Goal: Check status

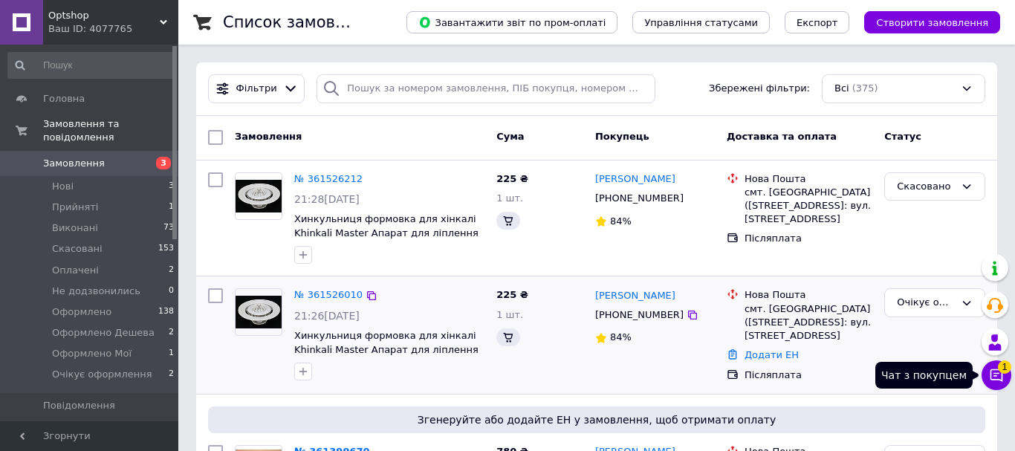
click at [989, 376] on icon at bounding box center [996, 375] width 15 height 15
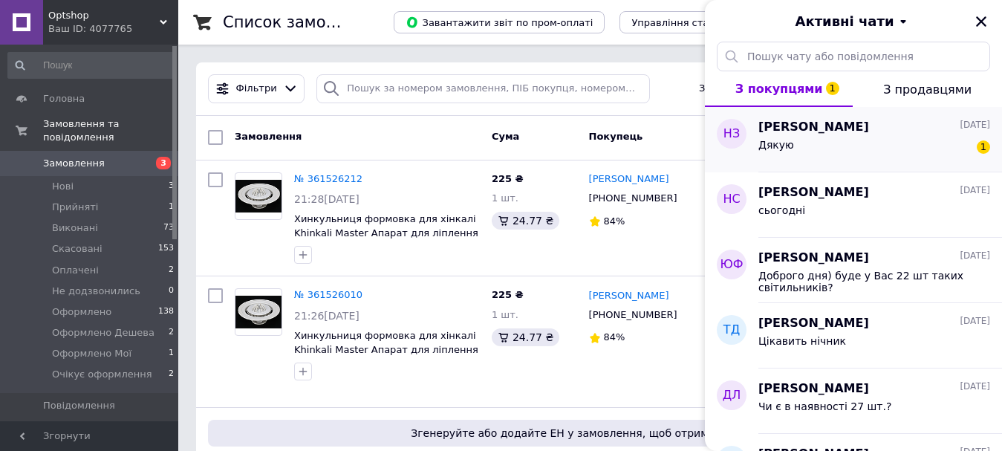
click at [857, 159] on div "Дякую 1" at bounding box center [875, 148] width 232 height 24
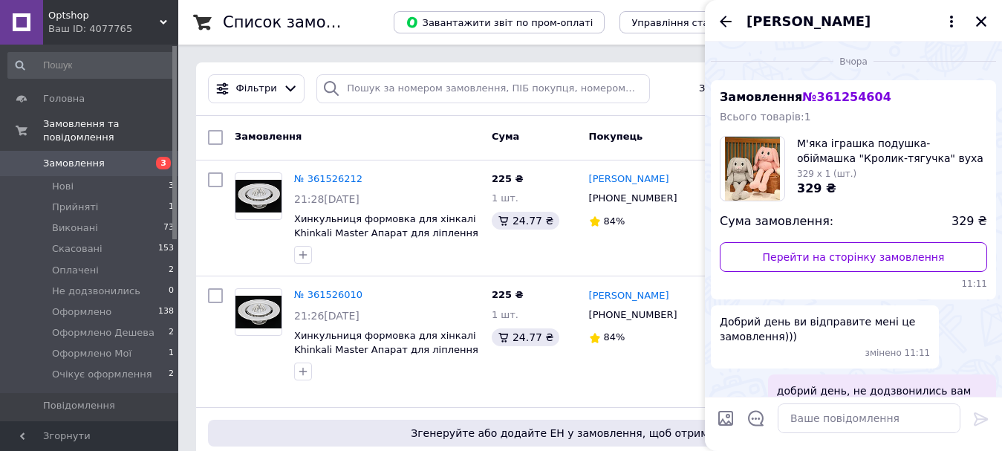
scroll to position [137, 0]
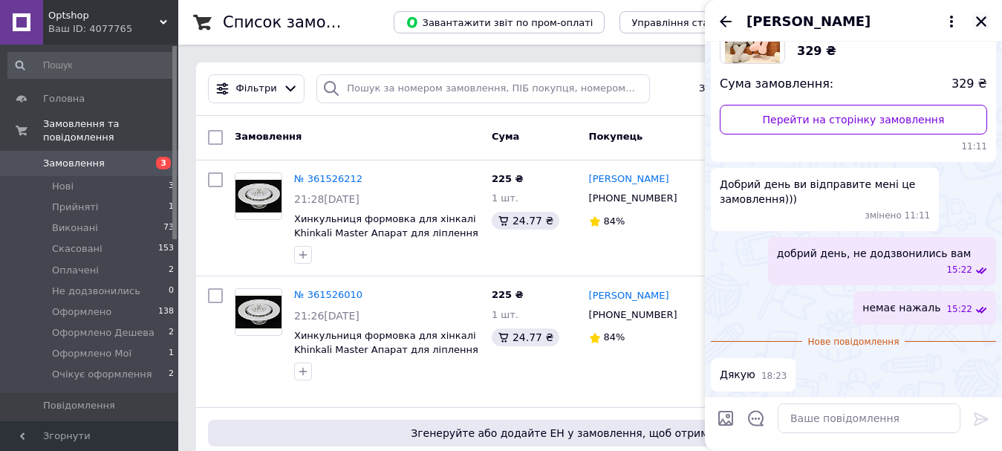
click at [981, 26] on icon "Закрити" at bounding box center [981, 21] width 13 height 13
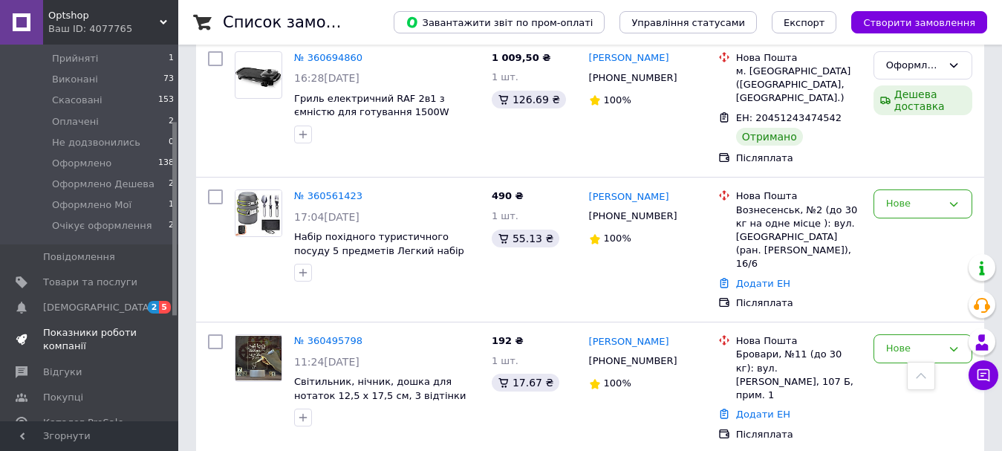
scroll to position [223, 0]
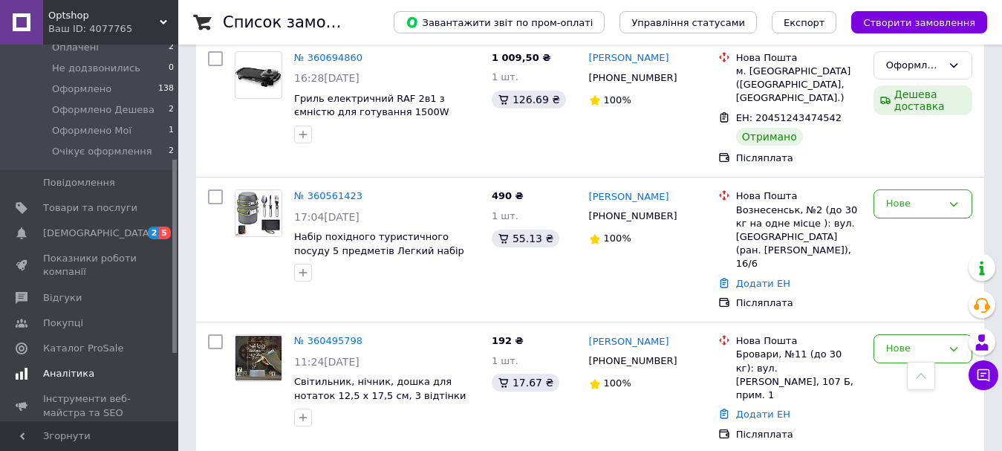
click at [108, 367] on span "Аналітика" at bounding box center [90, 373] width 94 height 13
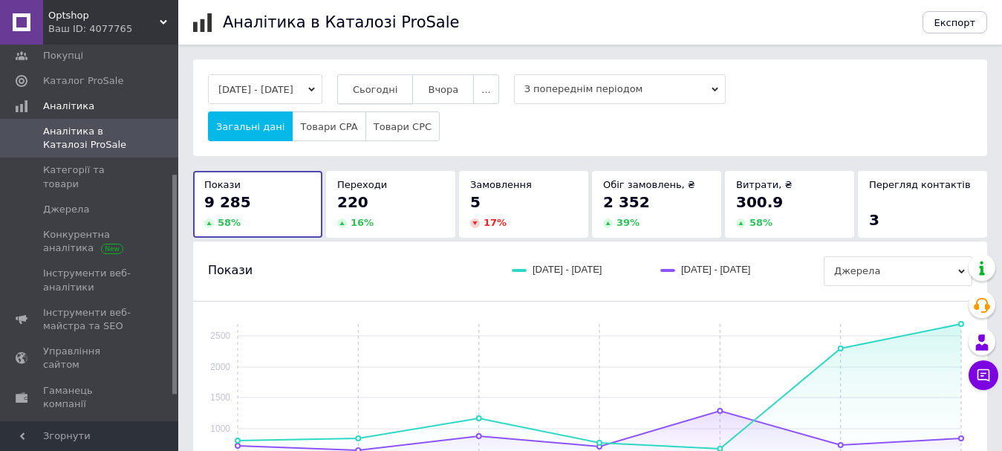
click at [383, 92] on span "Сьогодні" at bounding box center [375, 89] width 45 height 11
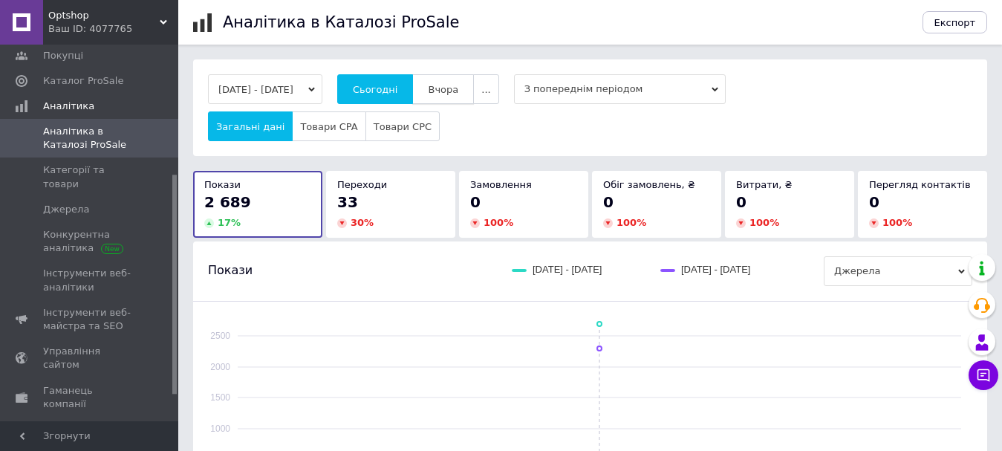
click at [454, 91] on span "Вчора" at bounding box center [443, 89] width 30 height 11
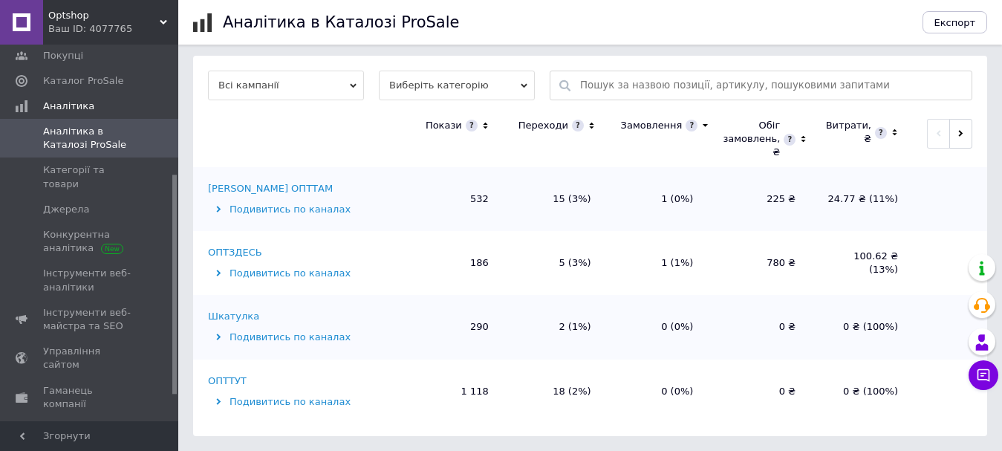
scroll to position [261, 0]
